Goal: Navigation & Orientation: Find specific page/section

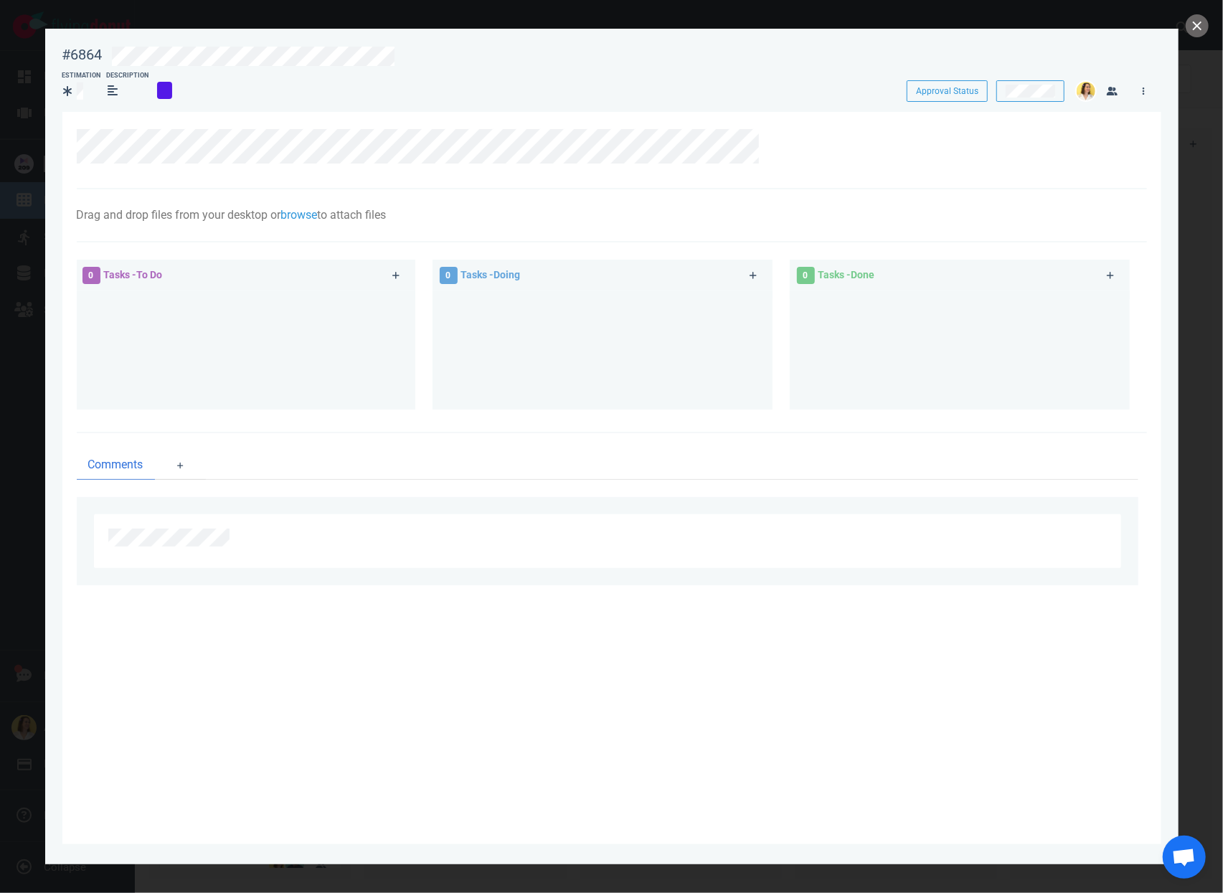
click at [529, 319] on div at bounding box center [602, 345] width 323 height 108
click at [1197, 27] on button "close" at bounding box center [1197, 25] width 23 height 23
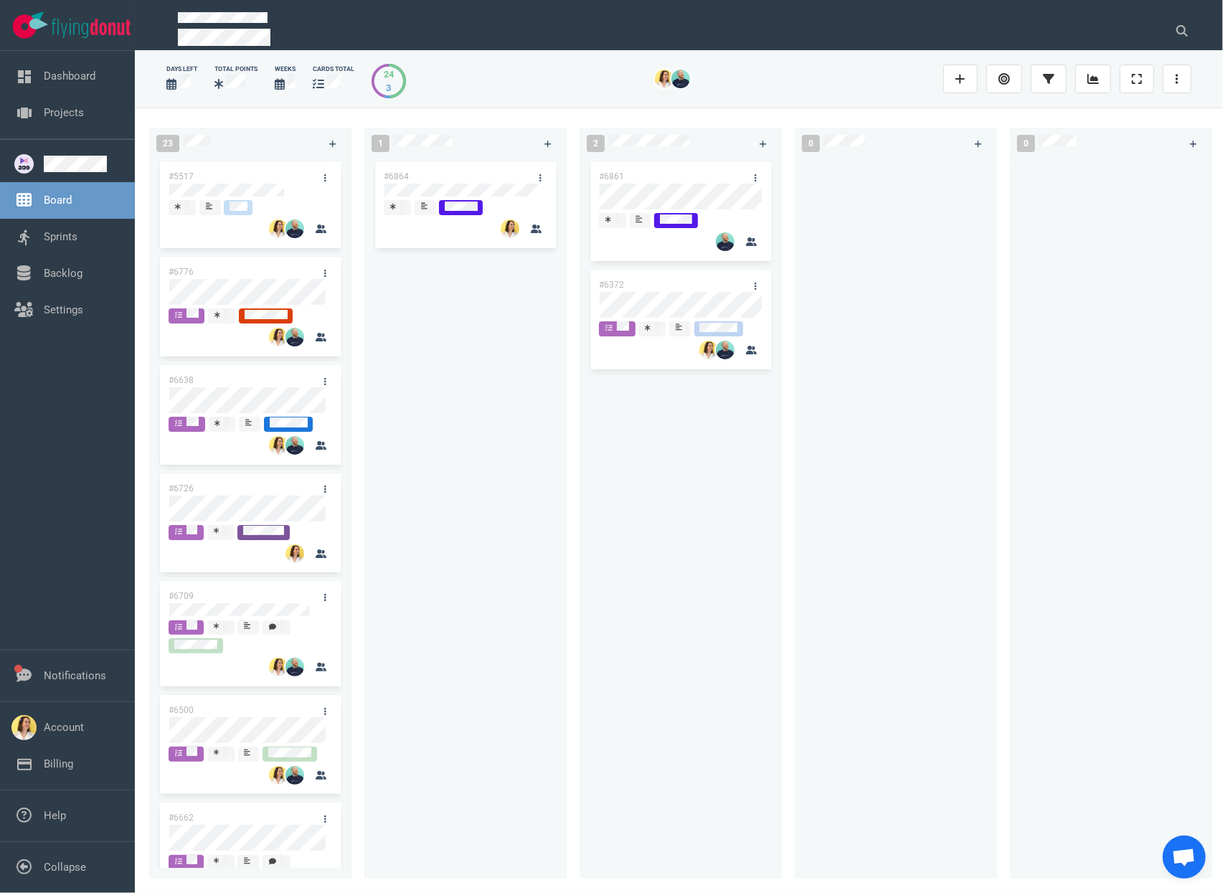
click at [539, 486] on div "#6864" at bounding box center [465, 511] width 185 height 704
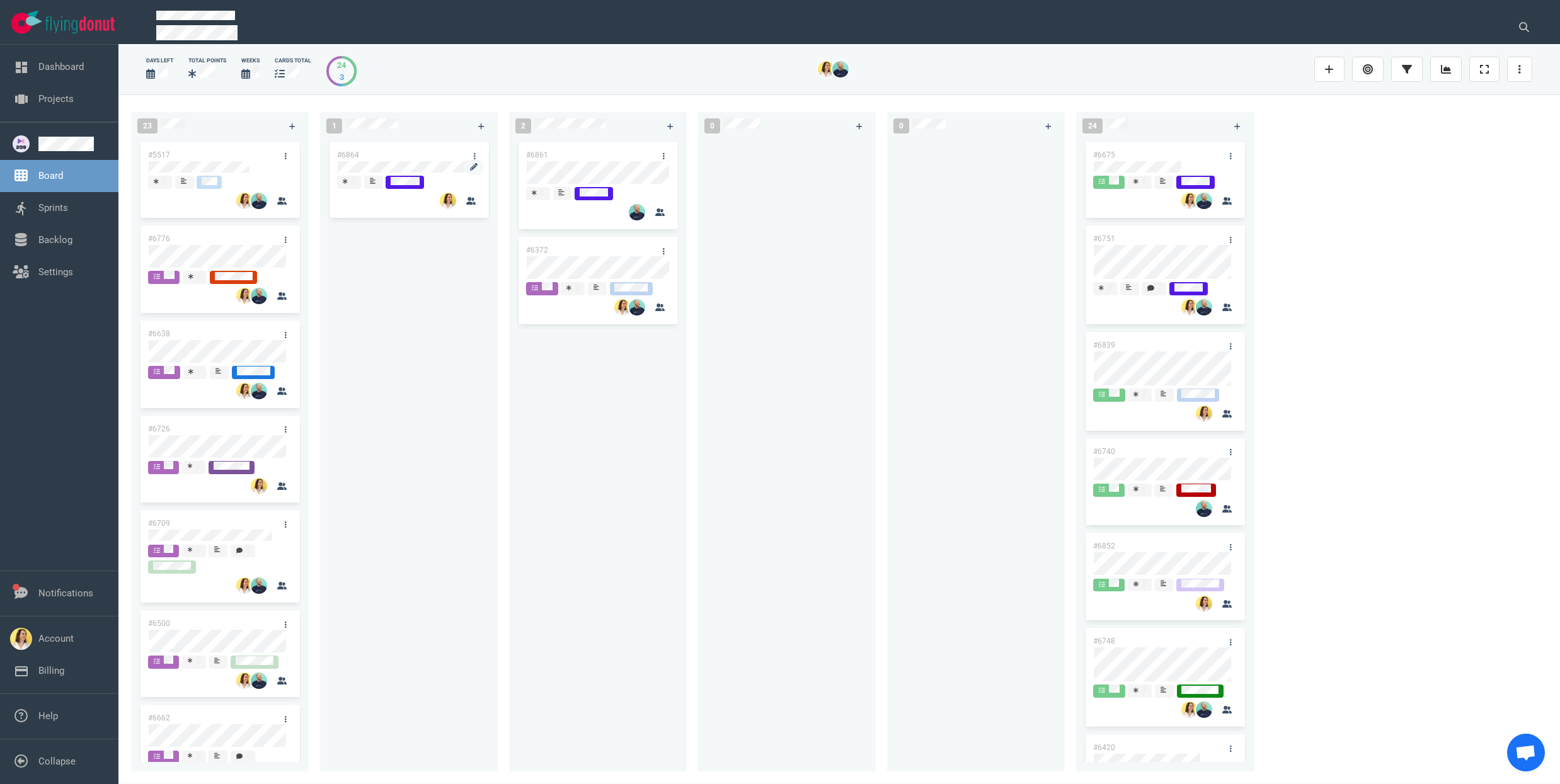
click at [434, 161] on div at bounding box center [409, 168] width 144 height 15
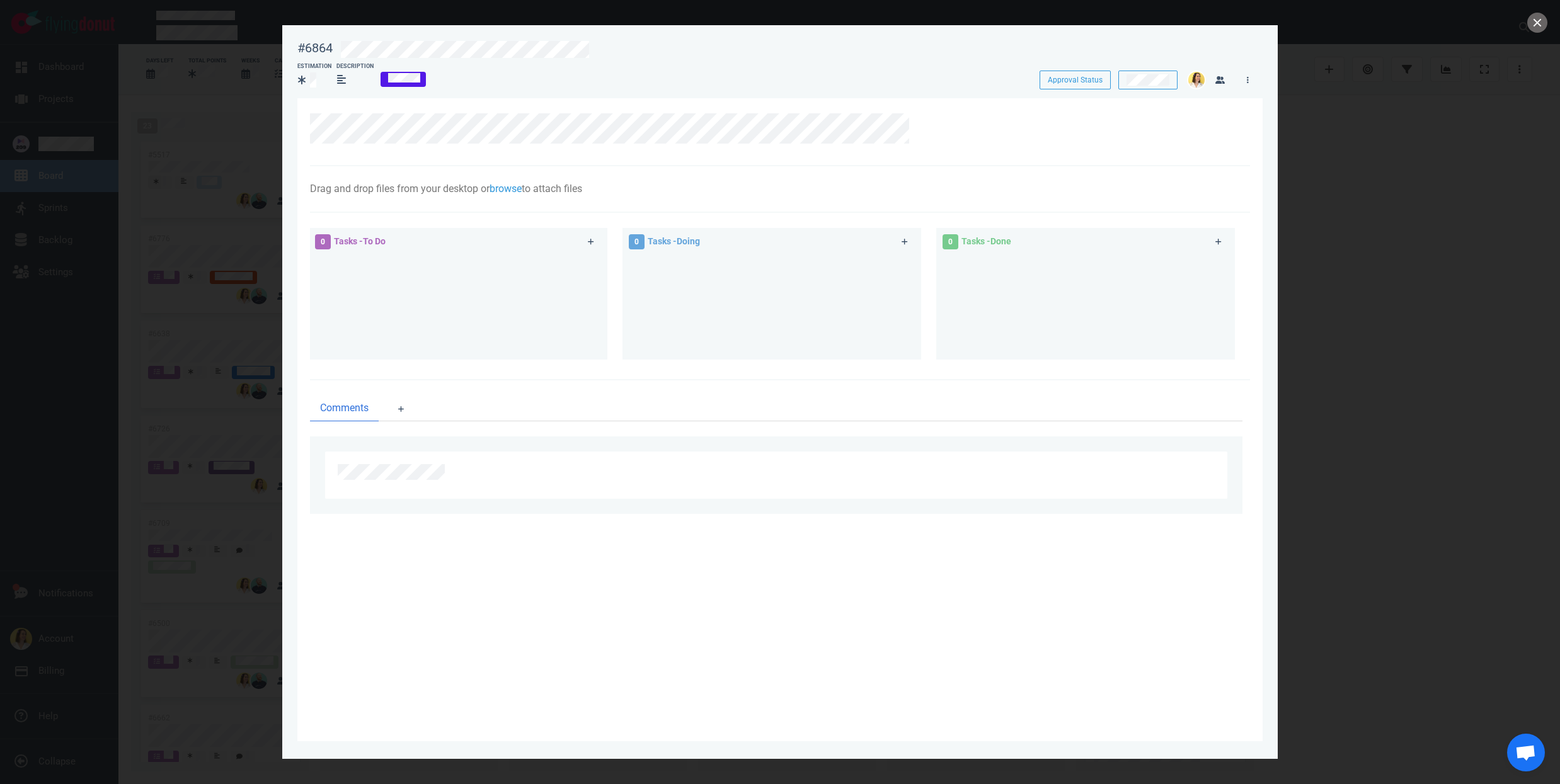
click at [1073, 33] on div at bounding box center [780, 392] width 1560 height 784
click at [1073, 22] on div at bounding box center [780, 392] width 1560 height 784
click at [1073, 22] on button "close" at bounding box center [1537, 22] width 20 height 20
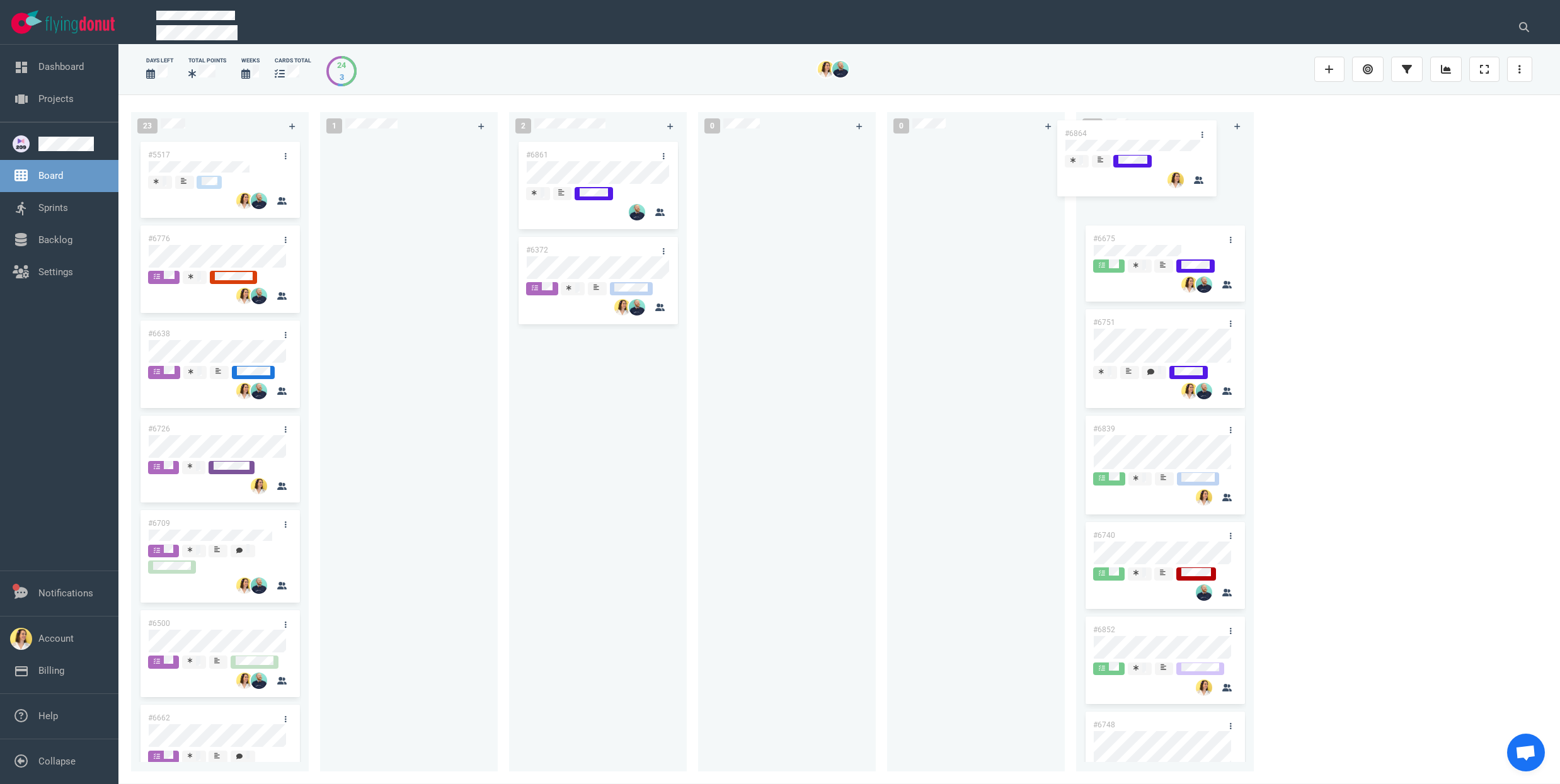
drag, startPoint x: 356, startPoint y: 155, endPoint x: 1084, endPoint y: 134, distance: 728.3
click at [1073, 134] on div "23 #5517 #6776 #6638 #6726 #6709 #6500 #6662 #6252 #6678 #6705 #6626 #6672 #658…" at bounding box center [839, 439] width 1441 height 689
click at [790, 378] on div at bounding box center [786, 449] width 162 height 618
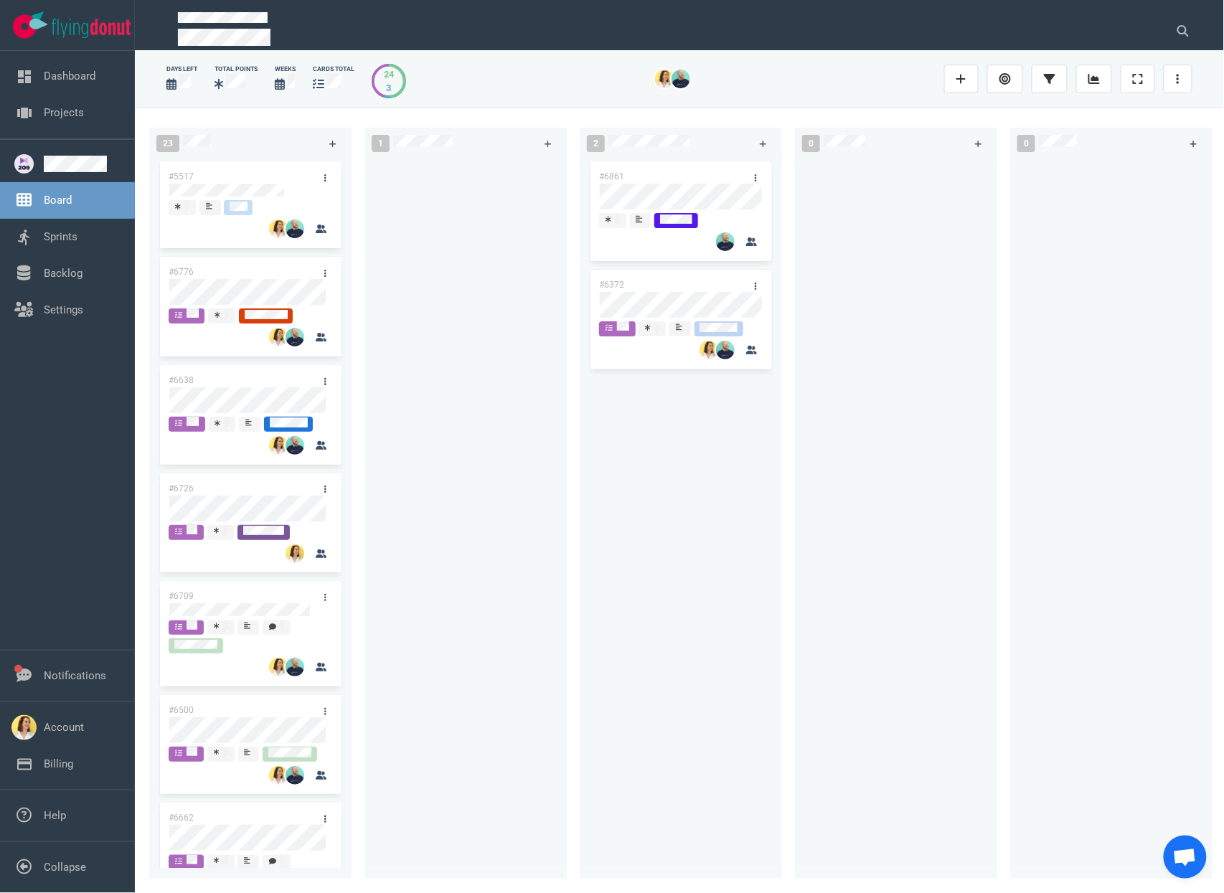
drag, startPoint x: 364, startPoint y: 436, endPoint x: 396, endPoint y: 411, distance: 40.3
click at [364, 435] on div at bounding box center [465, 514] width 202 height 710
